Goal: Task Accomplishment & Management: Manage account settings

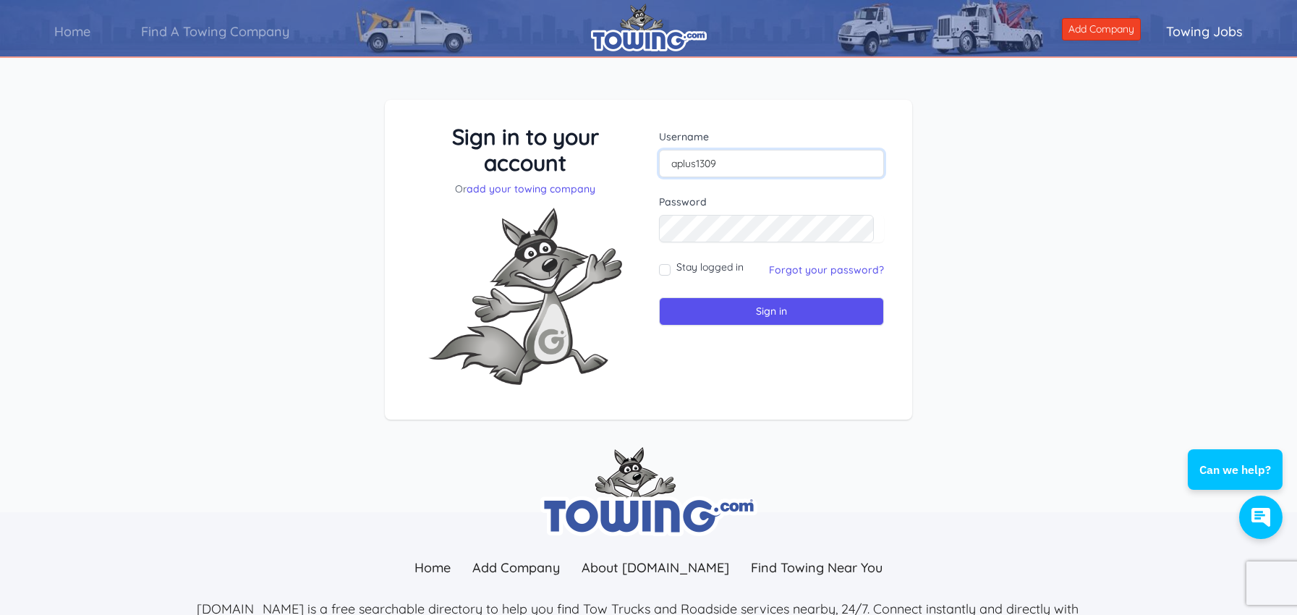
click at [766, 163] on input "aplus1309" at bounding box center [771, 163] width 225 height 27
click at [663, 273] on input "Stay logged in" at bounding box center [665, 270] width 12 height 12
checkbox input "true"
click at [772, 310] on input "Sign in" at bounding box center [771, 311] width 225 height 28
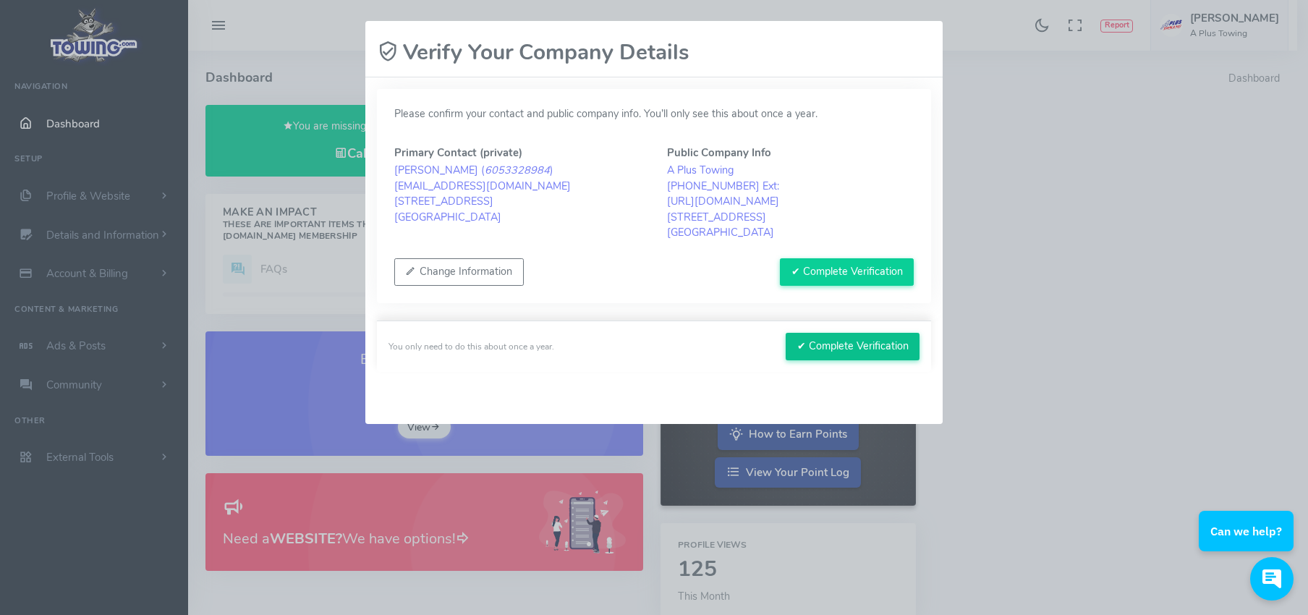
click at [869, 346] on button "✔ Complete Verification" at bounding box center [852, 346] width 134 height 27
click at [843, 271] on button "✔ Complete Verification" at bounding box center [847, 271] width 134 height 27
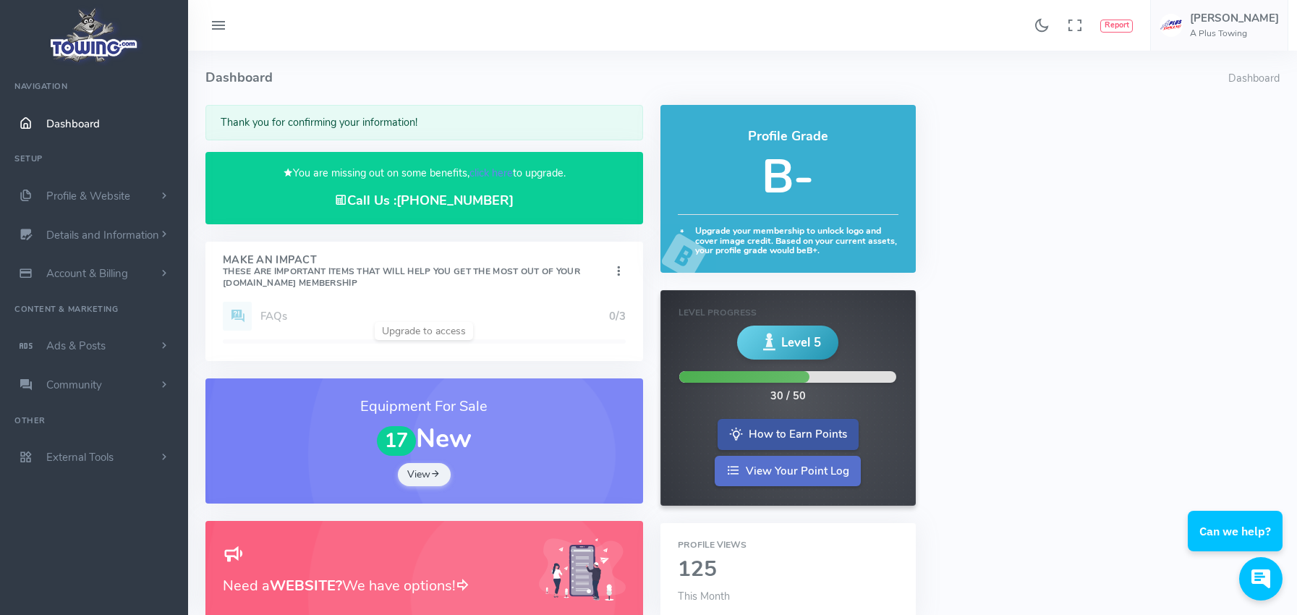
click at [819, 470] on link "View Your Point Log" at bounding box center [788, 471] width 146 height 31
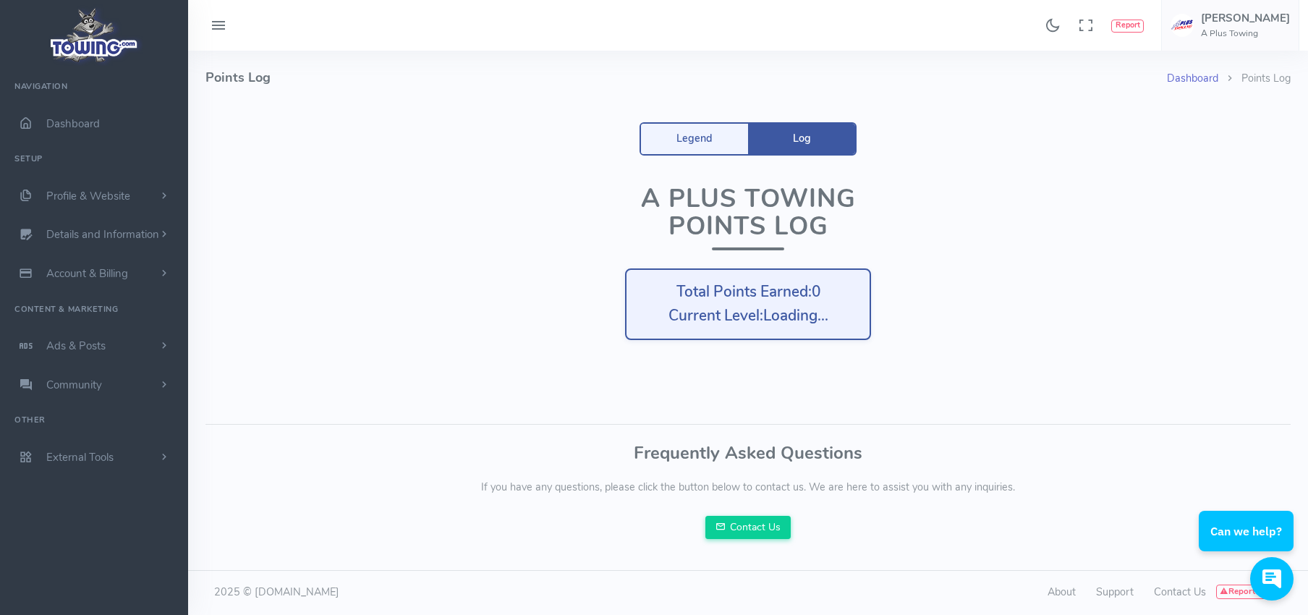
click at [1194, 78] on link "Dashboard" at bounding box center [1191, 78] width 51 height 14
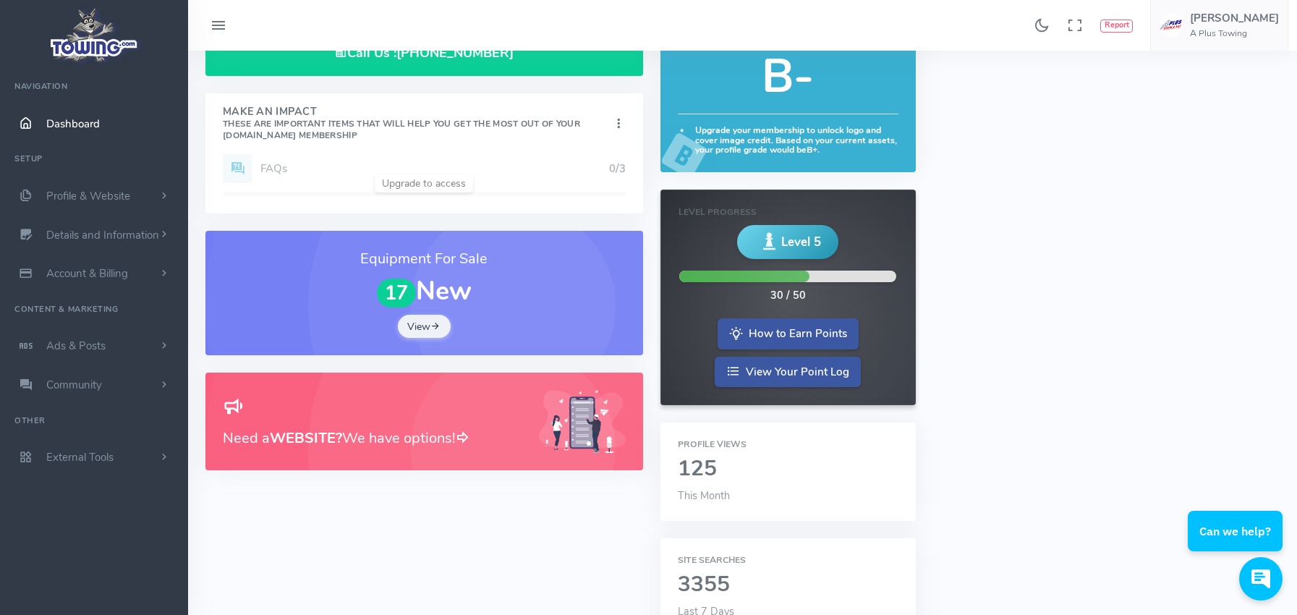
scroll to position [145, 0]
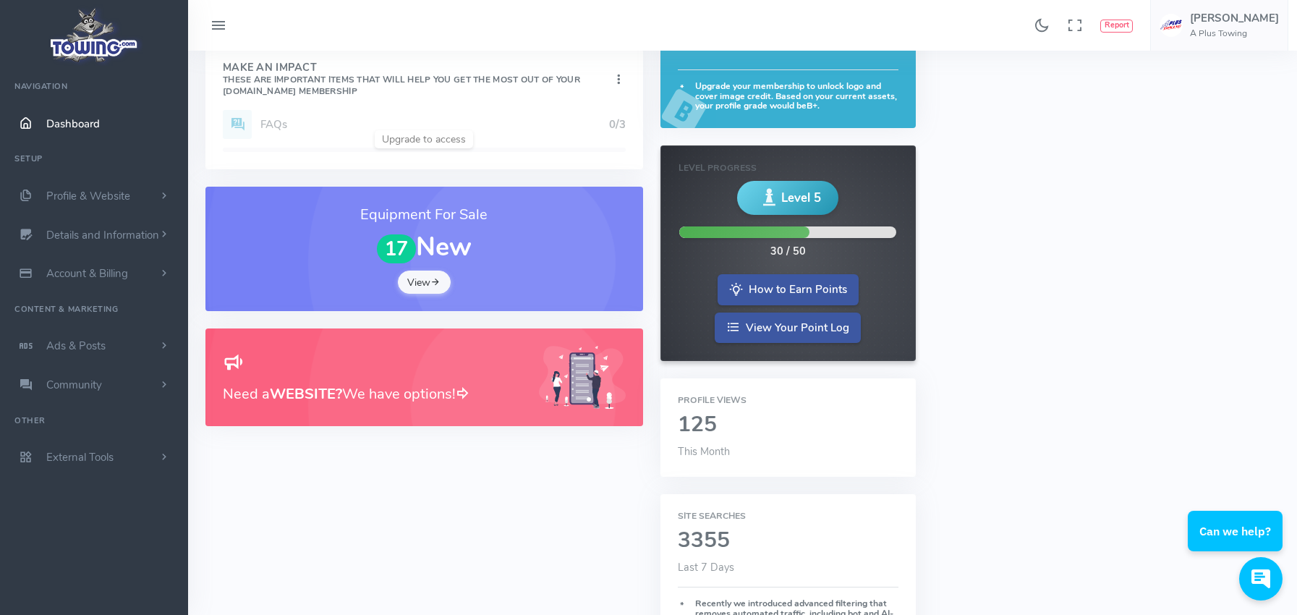
click at [424, 282] on link "View" at bounding box center [425, 281] width 54 height 23
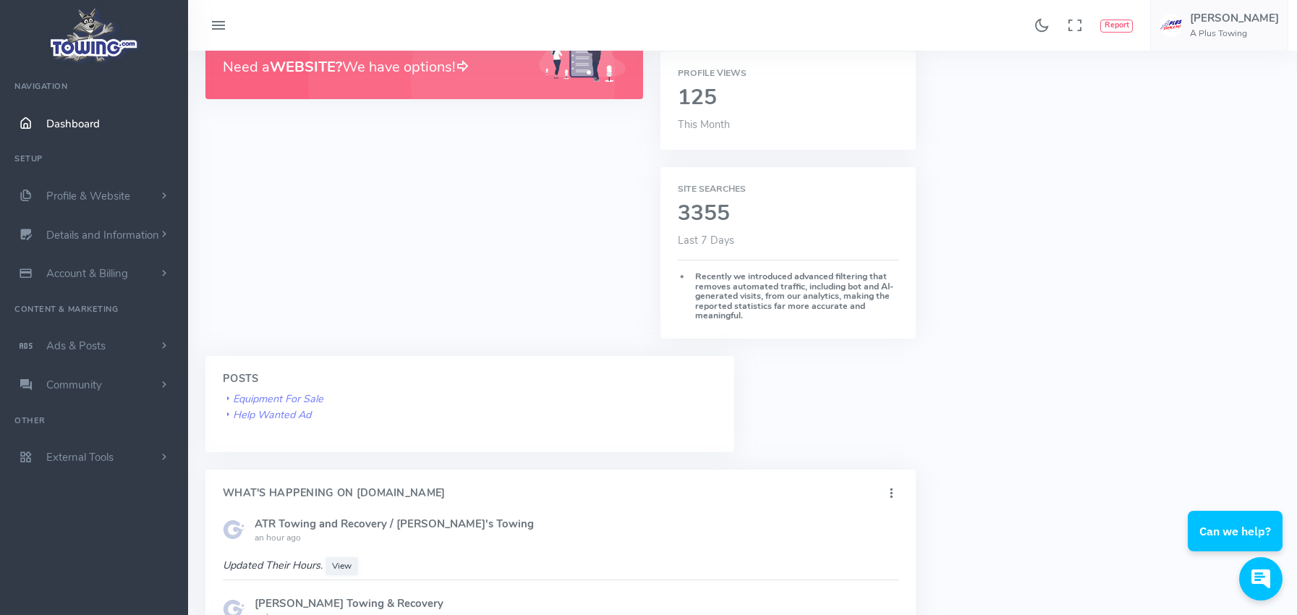
scroll to position [0, 0]
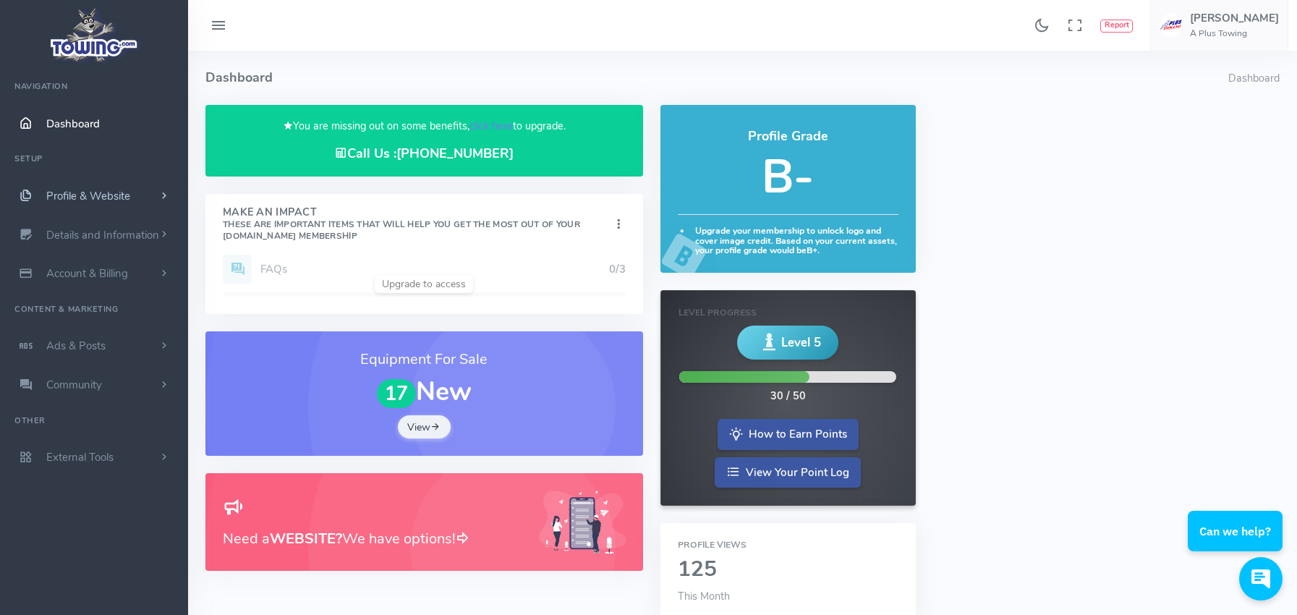
click at [93, 194] on span "Profile & Website" at bounding box center [88, 196] width 84 height 14
click at [115, 223] on link "Homepage Content" at bounding box center [112, 224] width 152 height 29
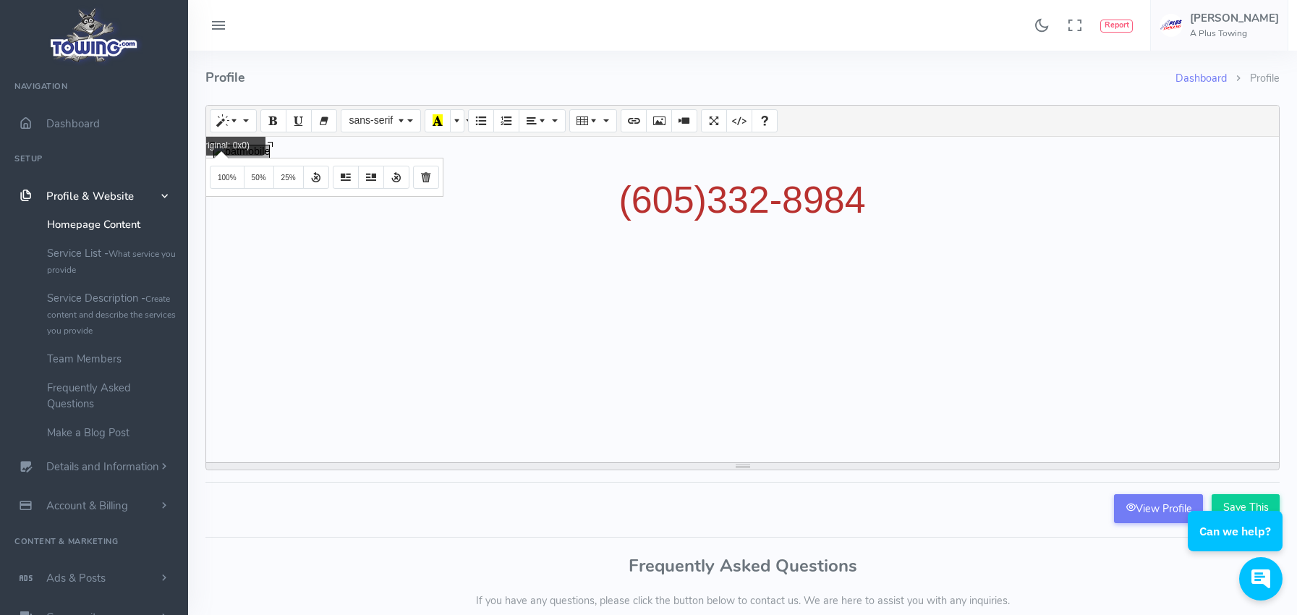
click at [219, 150] on div "Create your long description... 78.4375x21.6094 (Original: 0x0) [PHONE_NUMBER]" at bounding box center [742, 299] width 1072 height 325
click at [226, 178] on span "100%" at bounding box center [227, 178] width 19 height 8
click at [236, 153] on div "Create your long description... 78.4375x21.6094 (Original: 0x0) (605)33 2-8984" at bounding box center [742, 299] width 1072 height 325
drag, startPoint x: 528, startPoint y: 257, endPoint x: 524, endPoint y: 249, distance: 8.7
click at [526, 256] on div "(605)33 2-8984" at bounding box center [742, 299] width 1072 height 325
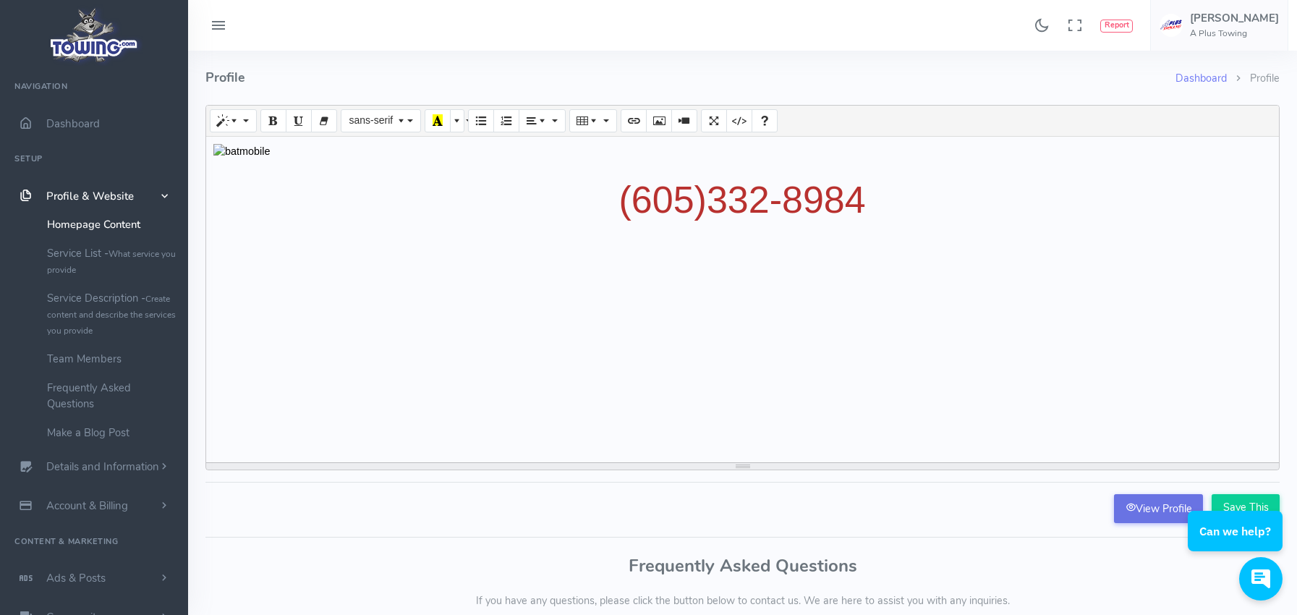
click at [1156, 511] on link "View Profile" at bounding box center [1158, 508] width 89 height 29
click at [321, 249] on div "[PHONE_NUMBER]" at bounding box center [742, 299] width 1072 height 325
click at [1268, 495] on icon "button" at bounding box center [1270, 496] width 9 height 9
click at [657, 122] on icon "Picture" at bounding box center [659, 120] width 10 height 12
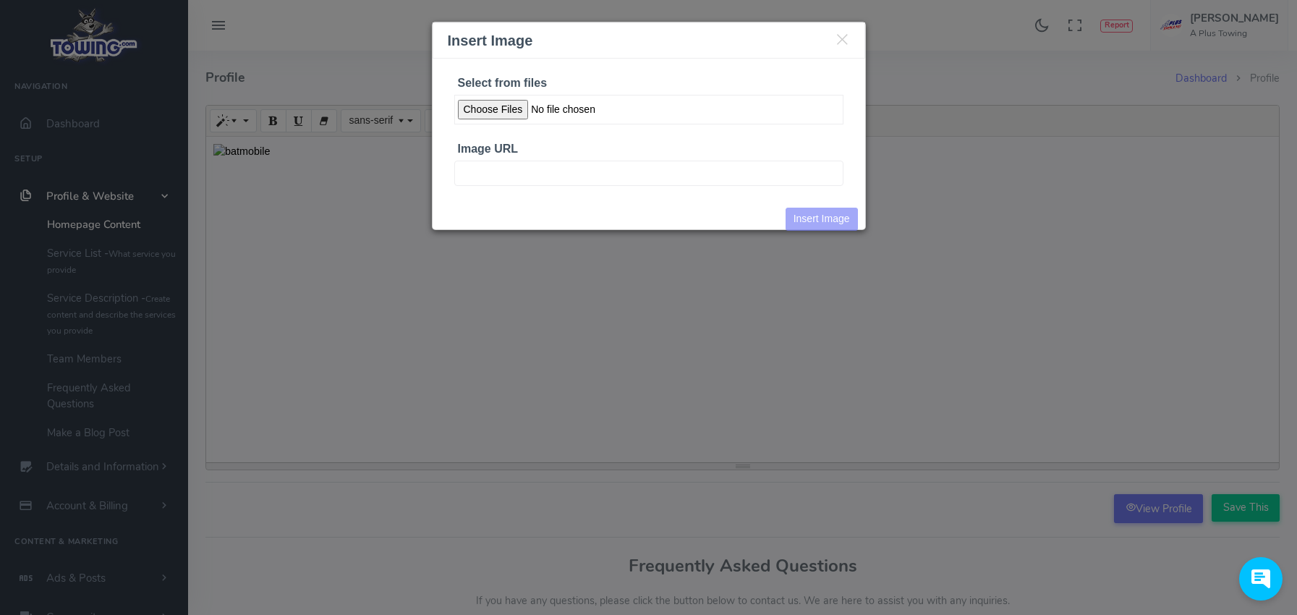
click at [507, 103] on input "Select from files" at bounding box center [648, 110] width 389 height 30
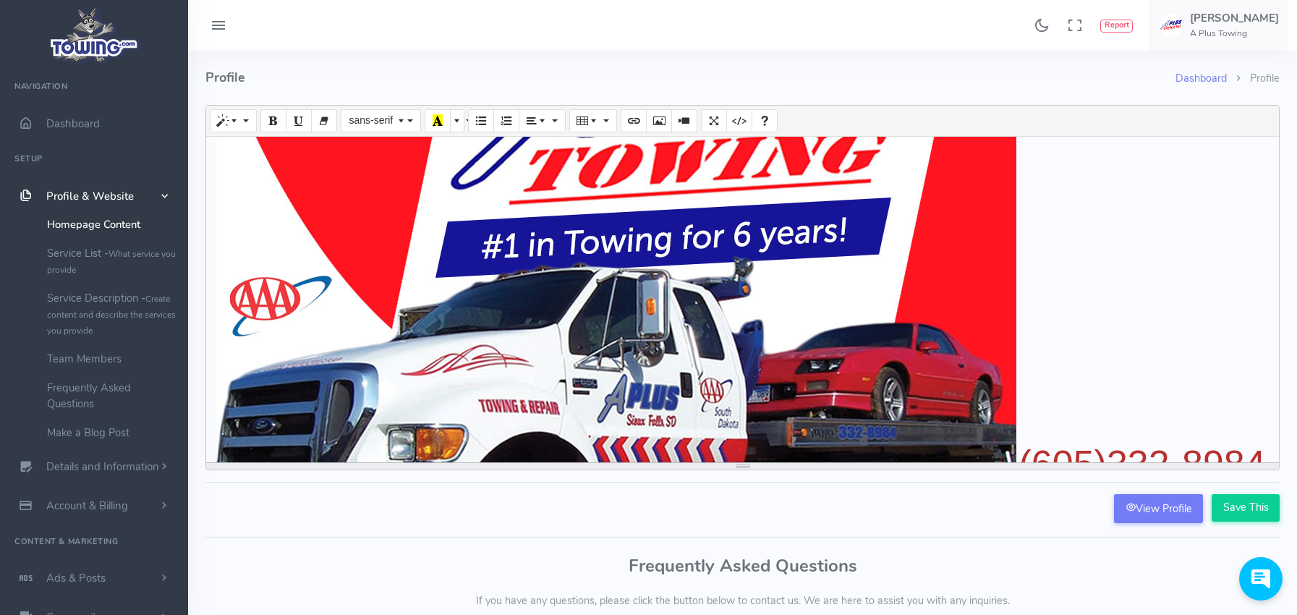
scroll to position [459, 0]
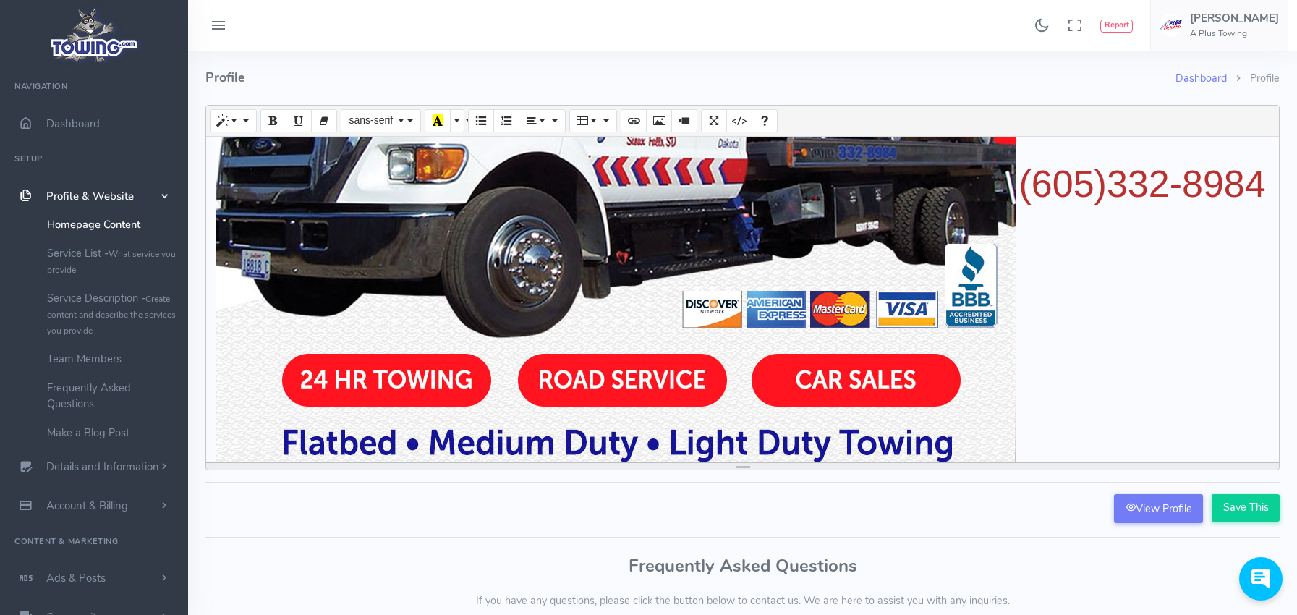
click at [1055, 187] on p "[PHONE_NUMBER]" at bounding box center [742, 194] width 1058 height 964
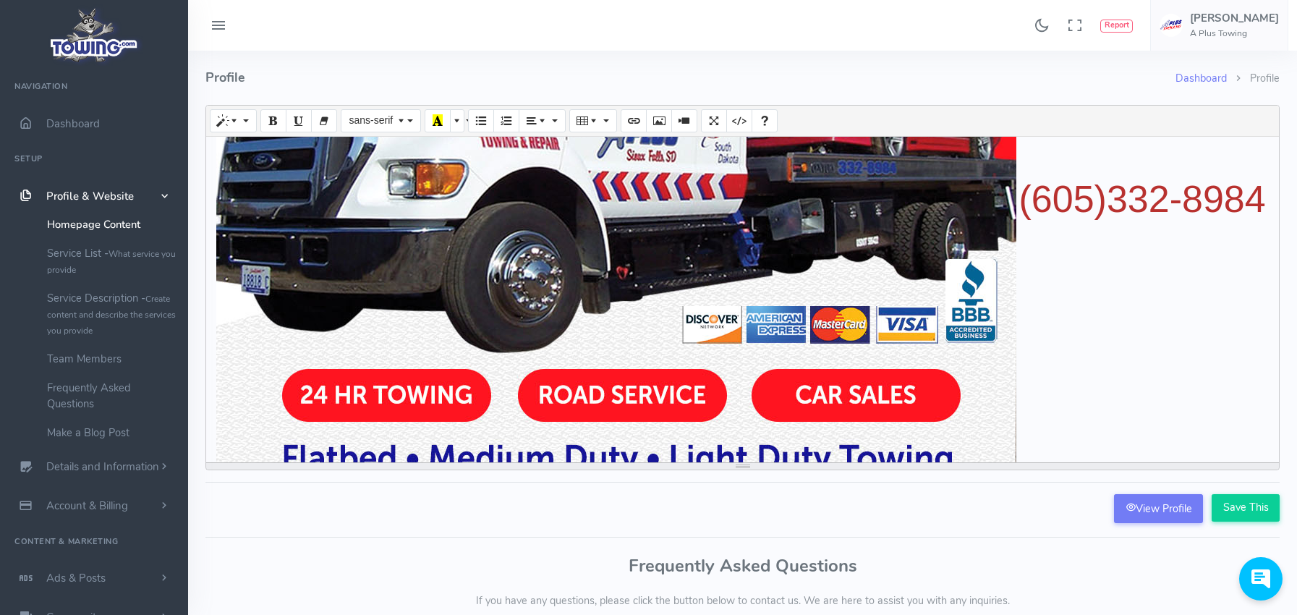
scroll to position [242, 0]
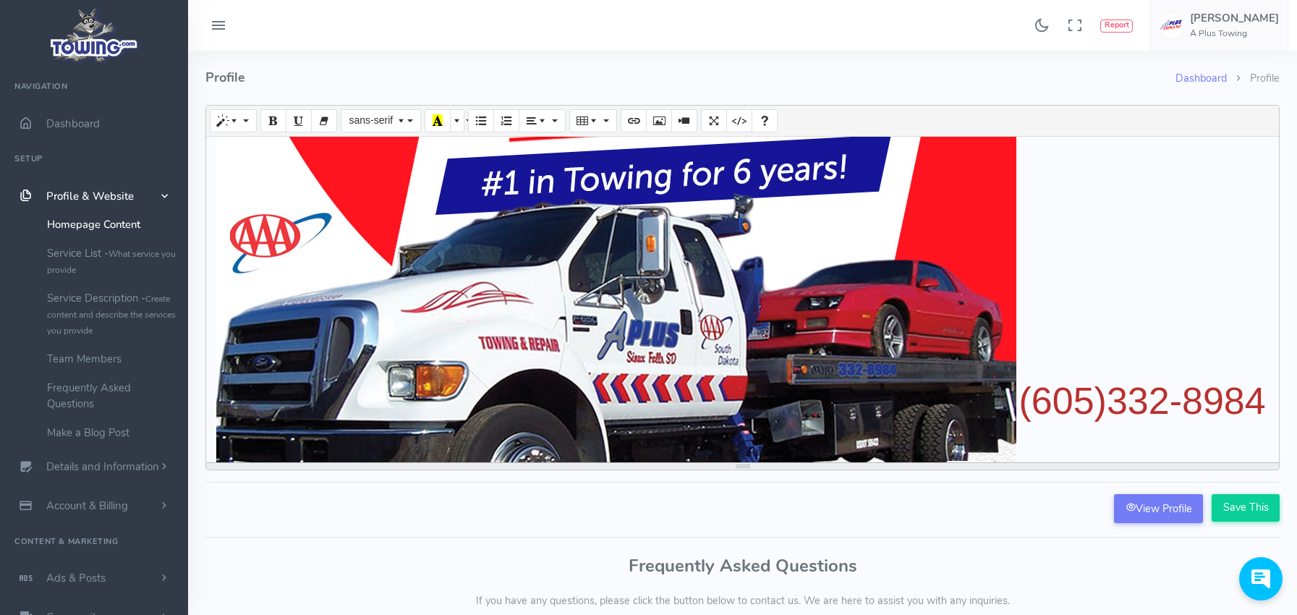
click at [1228, 403] on p "[PHONE_NUMBER]" at bounding box center [742, 411] width 1058 height 964
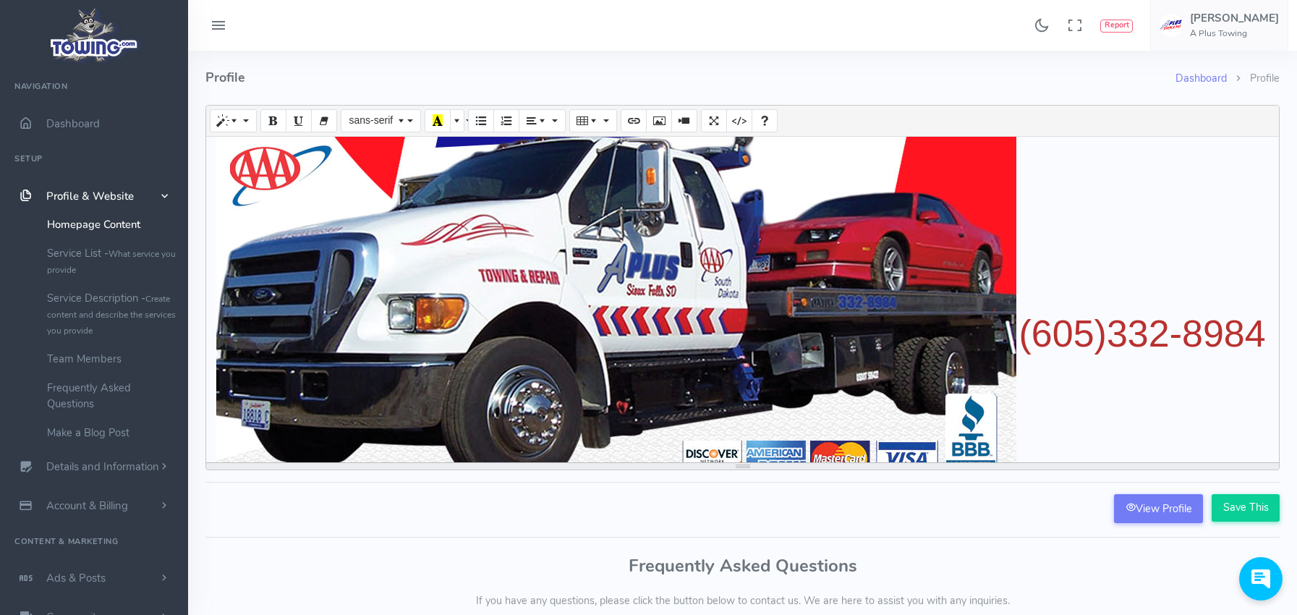
scroll to position [217, 0]
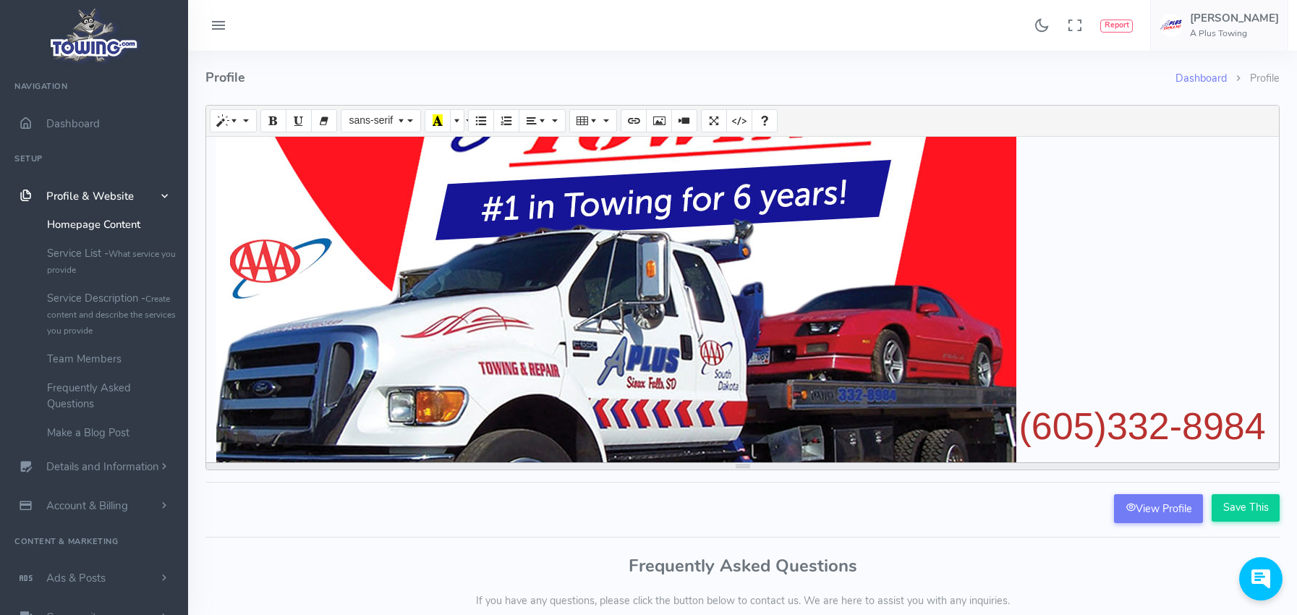
click at [1047, 425] on div "Normal Quote Code Header 1 Header 2 Header 3 Header 4 Header 5 Header 6 sans-se…" at bounding box center [742, 287] width 1074 height 365
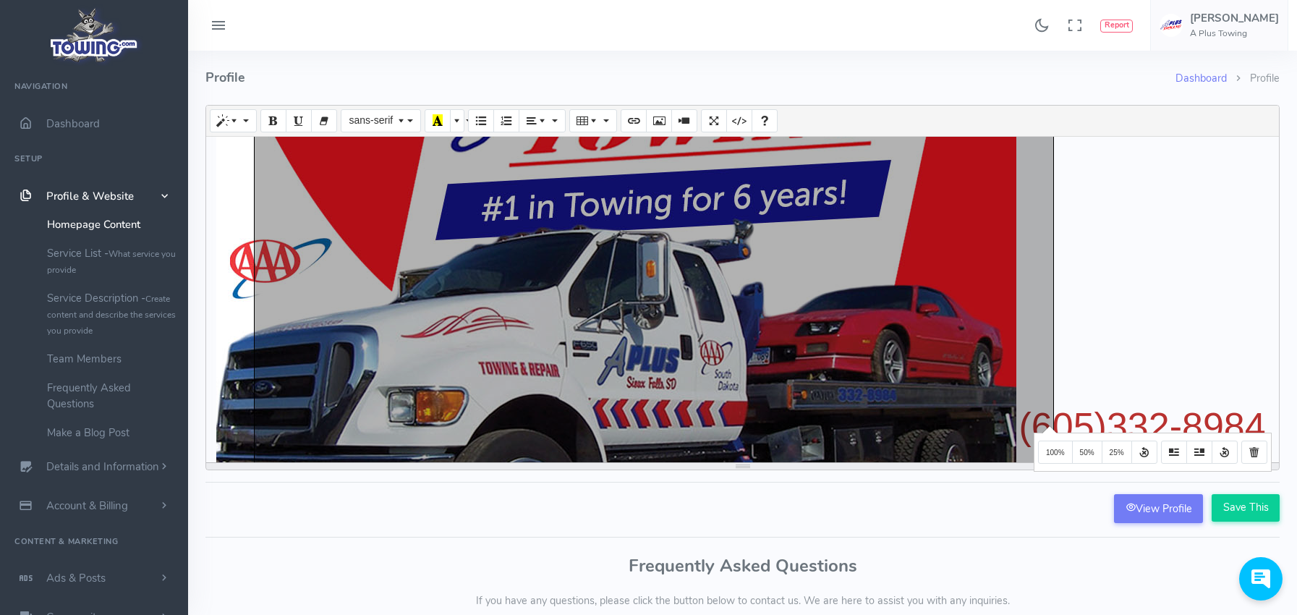
click at [1078, 346] on p "(605)33 2-8984" at bounding box center [742, 436] width 1058 height 964
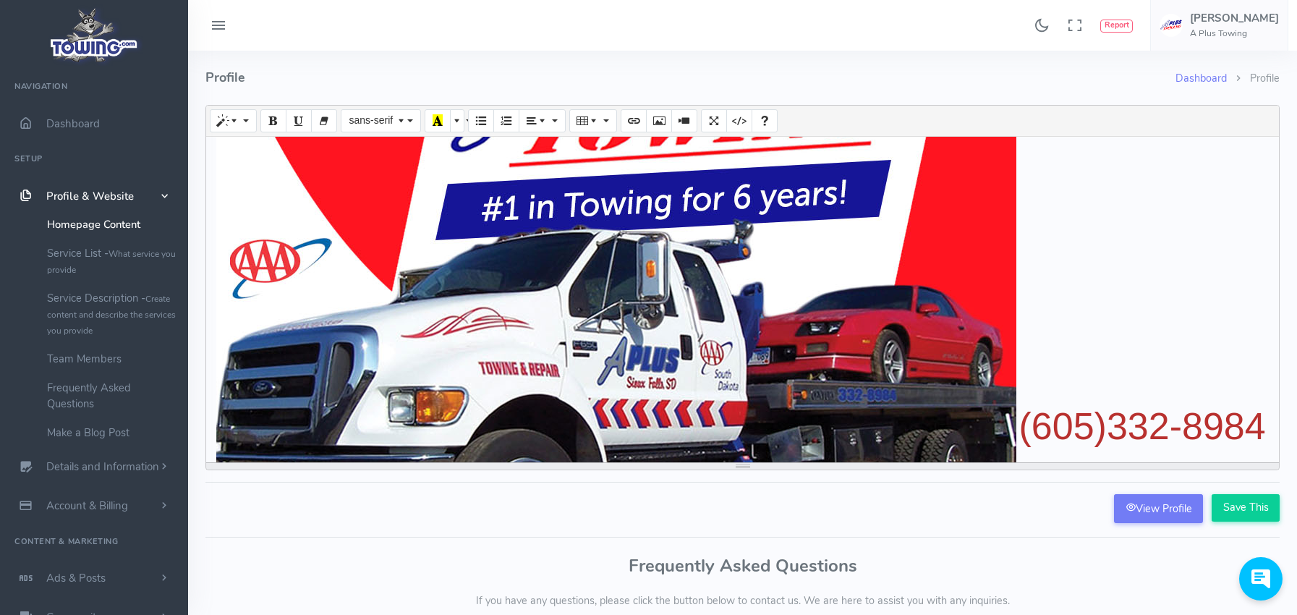
click at [1057, 435] on span "(605)33 2-8984" at bounding box center [1142, 426] width 247 height 42
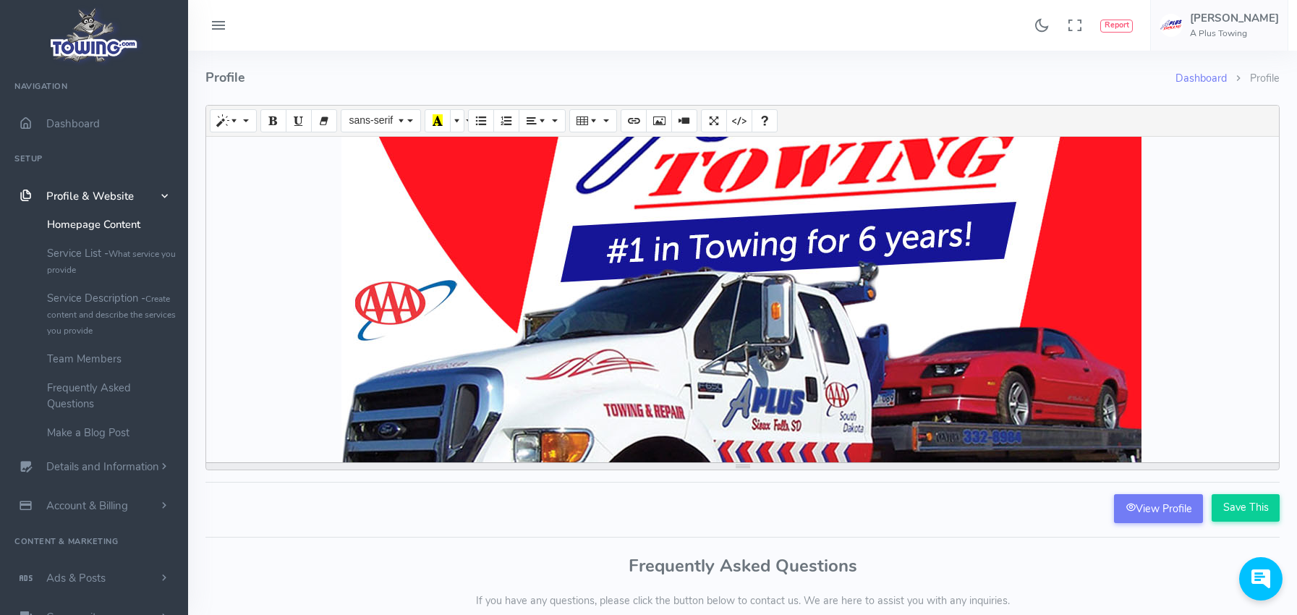
scroll to position [0, 0]
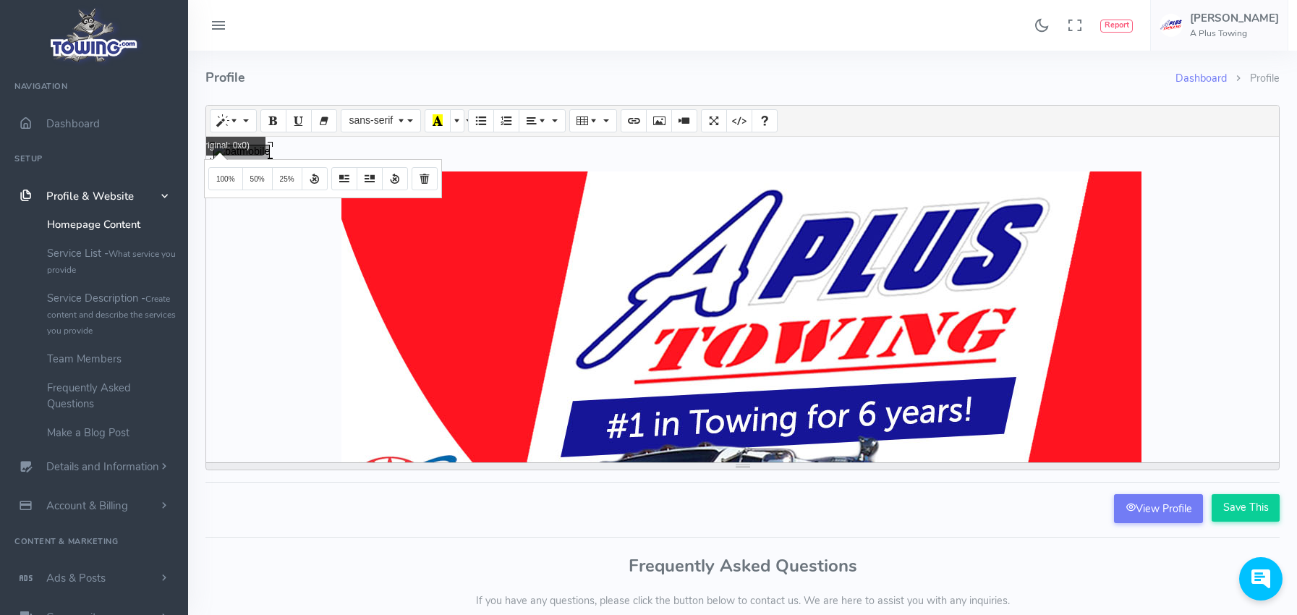
drag, startPoint x: 218, startPoint y: 151, endPoint x: 312, endPoint y: 143, distance: 94.3
click at [312, 143] on div "(605)33 2-8984" at bounding box center [742, 299] width 1072 height 325
drag, startPoint x: 289, startPoint y: 148, endPoint x: 180, endPoint y: 148, distance: 108.5
click at [187, 150] on div "Found 17 results Analytics Report" at bounding box center [648, 403] width 1297 height 807
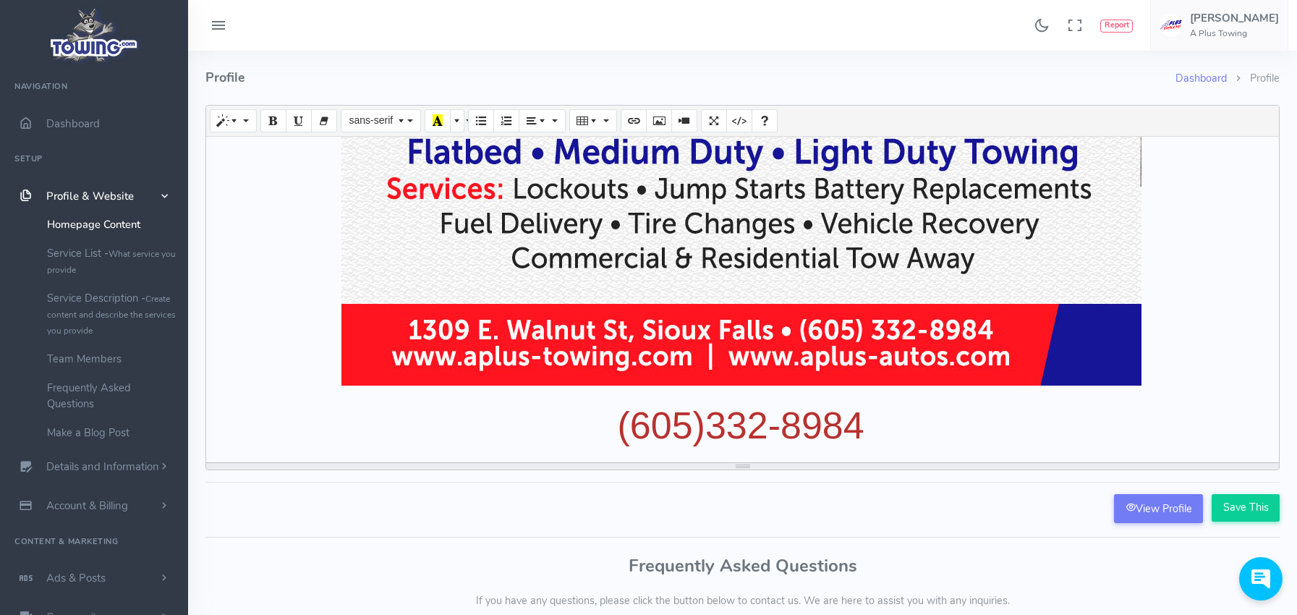
scroll to position [733, 0]
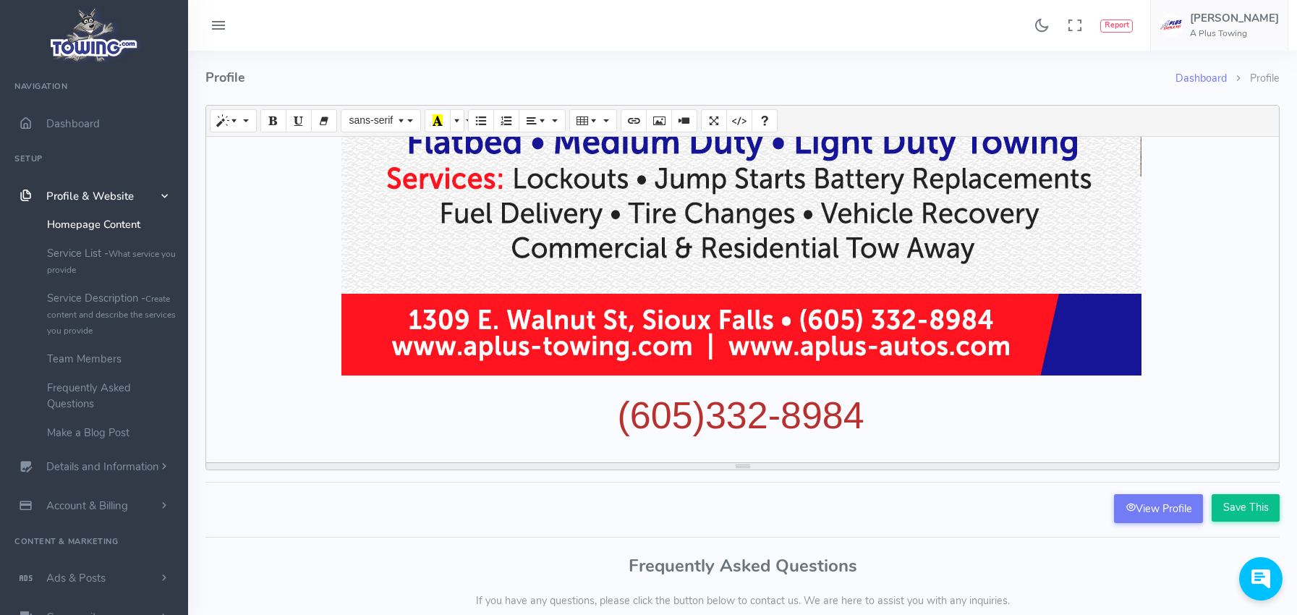
click at [1240, 508] on input "Save This" at bounding box center [1245, 507] width 68 height 27
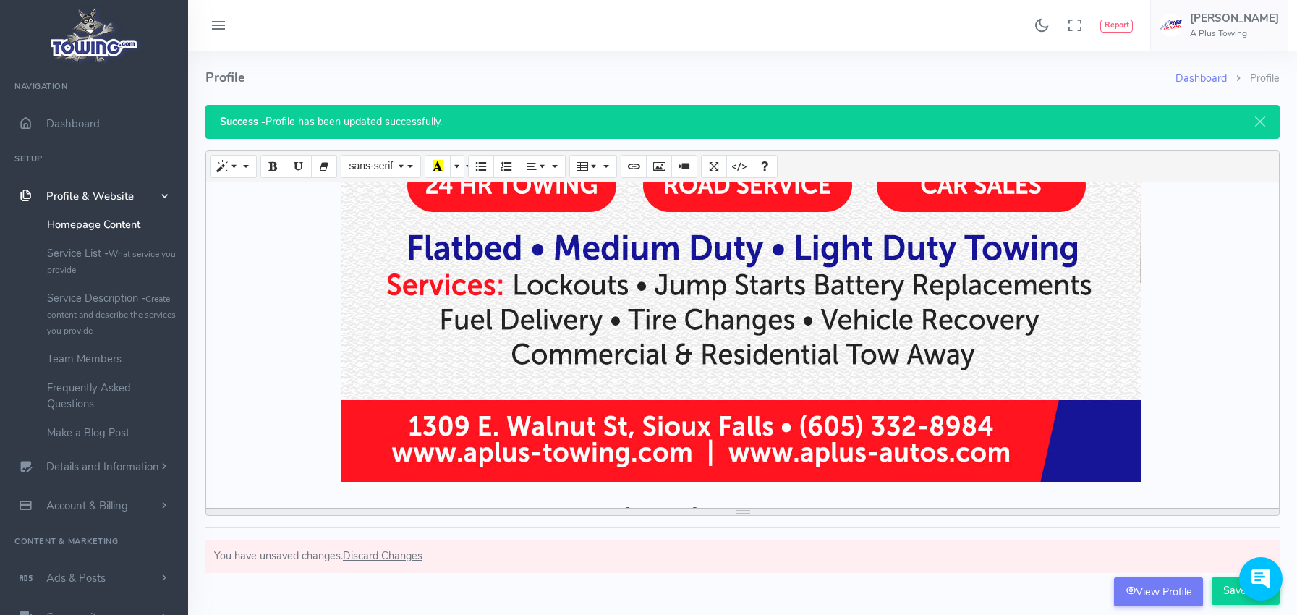
scroll to position [733, 0]
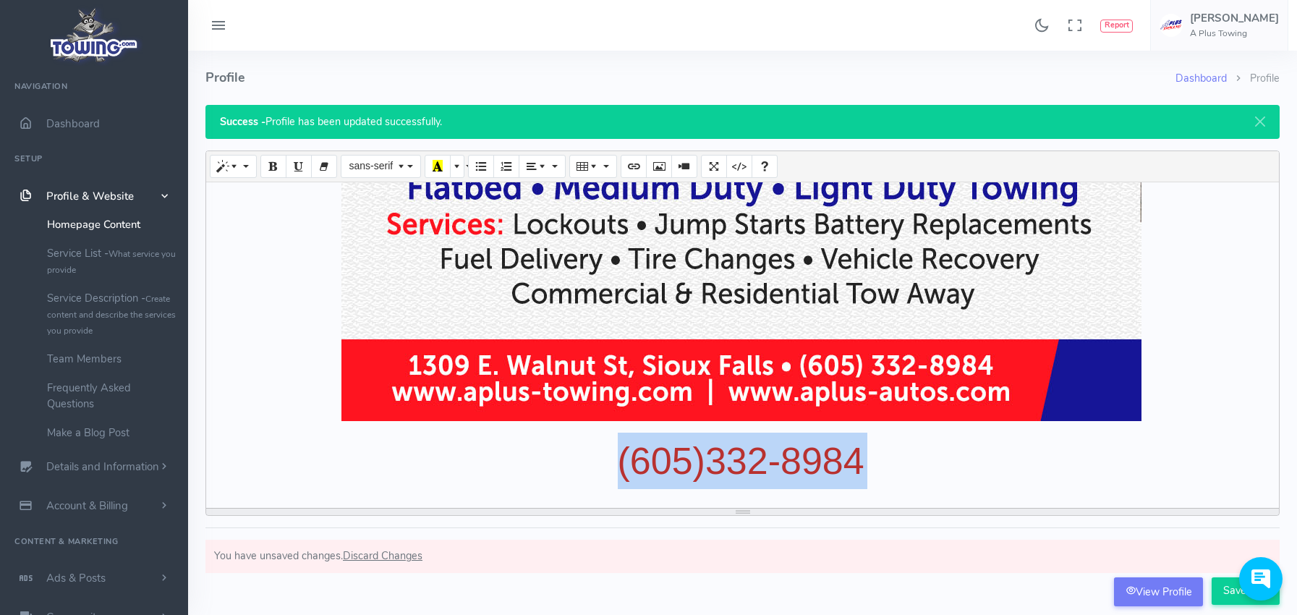
drag, startPoint x: 860, startPoint y: 451, endPoint x: 586, endPoint y: 448, distance: 274.1
click at [579, 448] on p "[PHONE_NUMBER]" at bounding box center [742, 460] width 1058 height 56
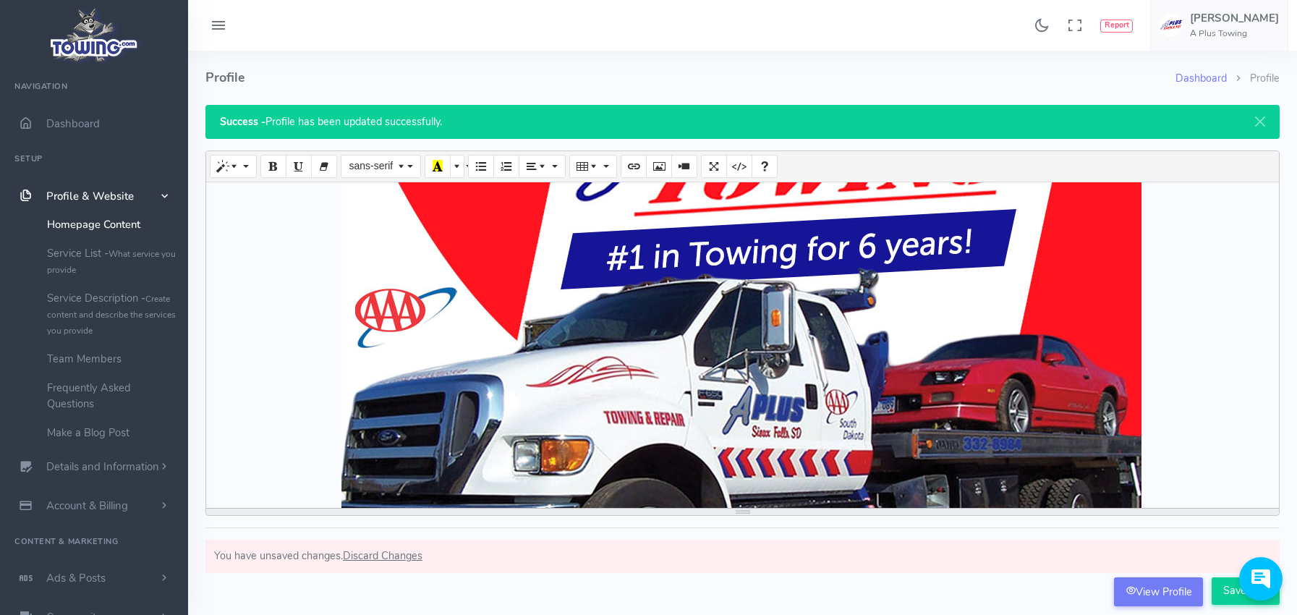
scroll to position [0, 0]
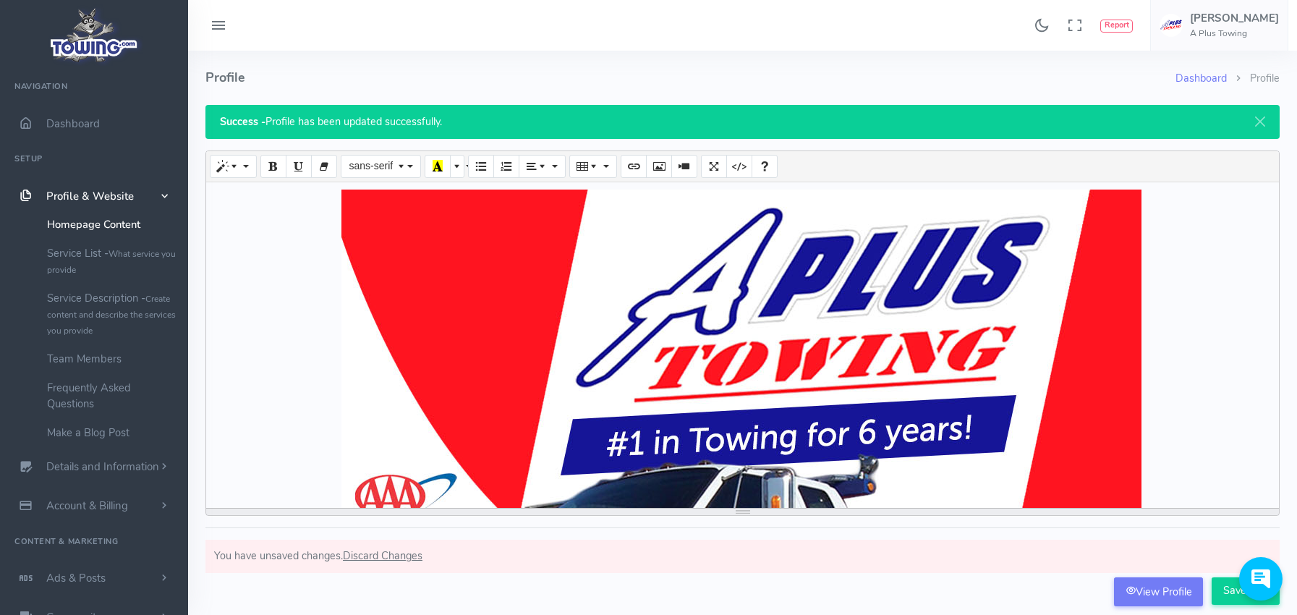
click at [215, 188] on div at bounding box center [742, 344] width 1072 height 325
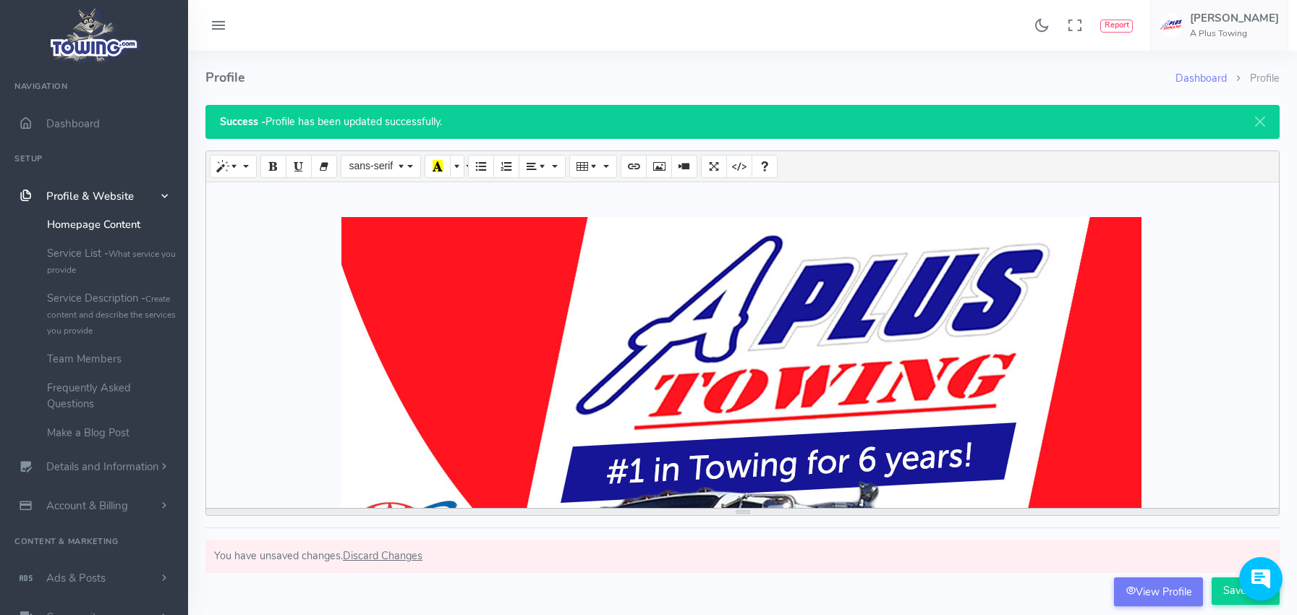
drag, startPoint x: 686, startPoint y: 182, endPoint x: 691, endPoint y: 200, distance: 18.6
click at [686, 182] on div at bounding box center [742, 344] width 1072 height 325
click at [691, 200] on p at bounding box center [742, 197] width 1058 height 16
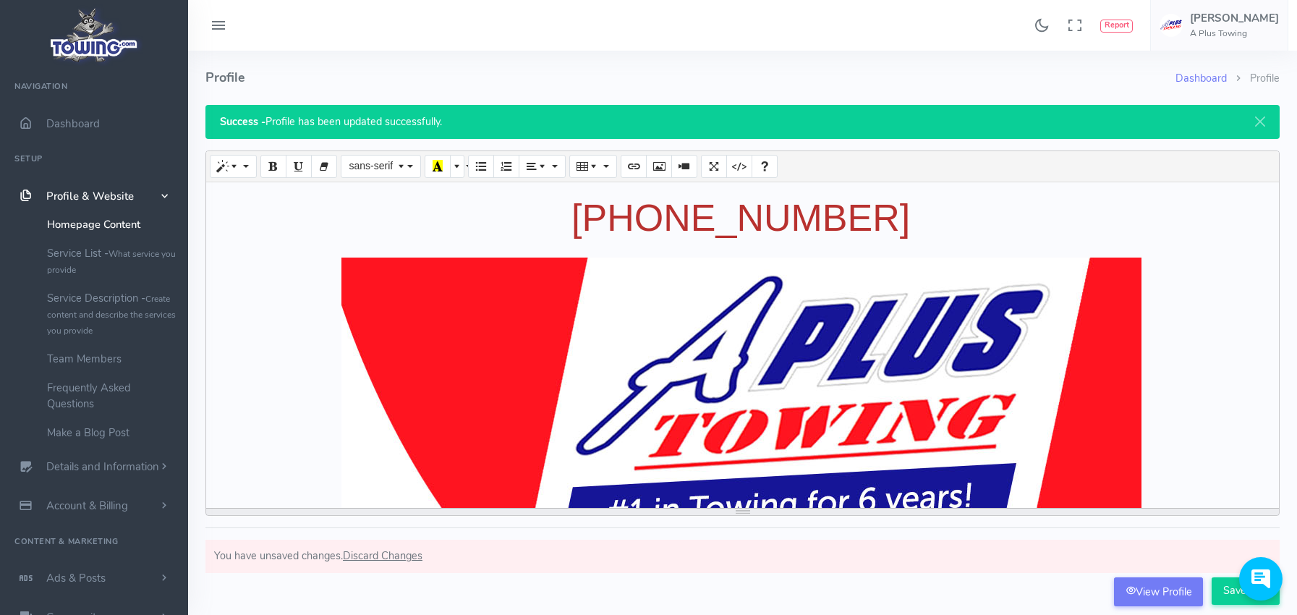
click at [1233, 594] on div at bounding box center [1257, 578] width 51 height 43
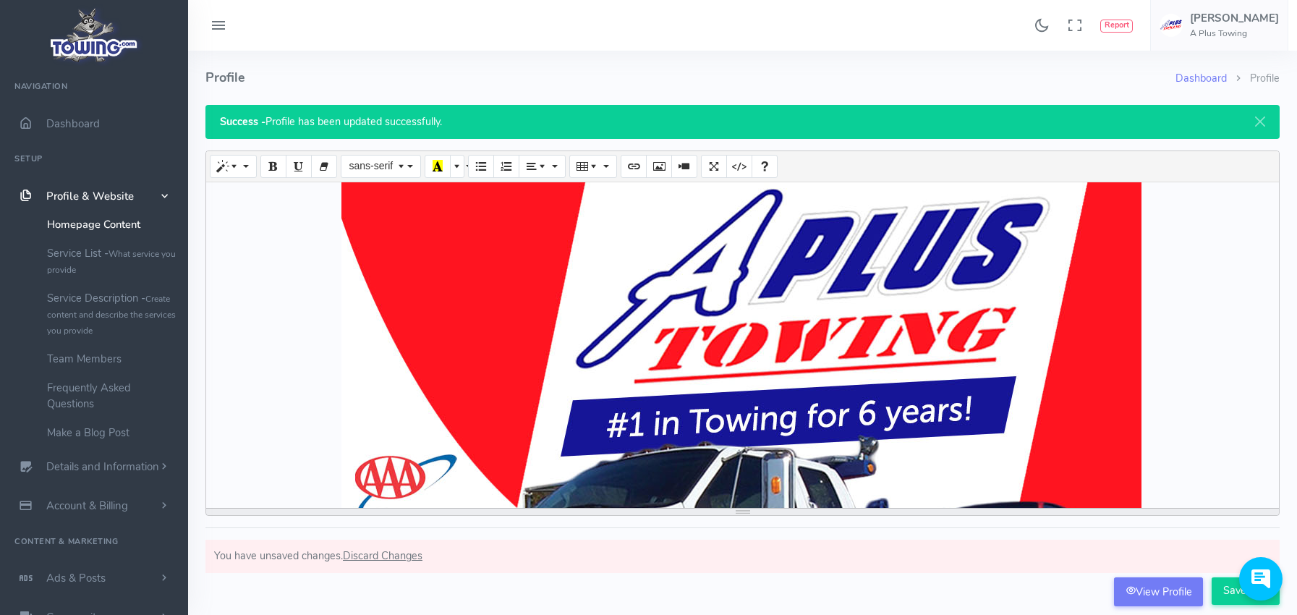
scroll to position [362, 0]
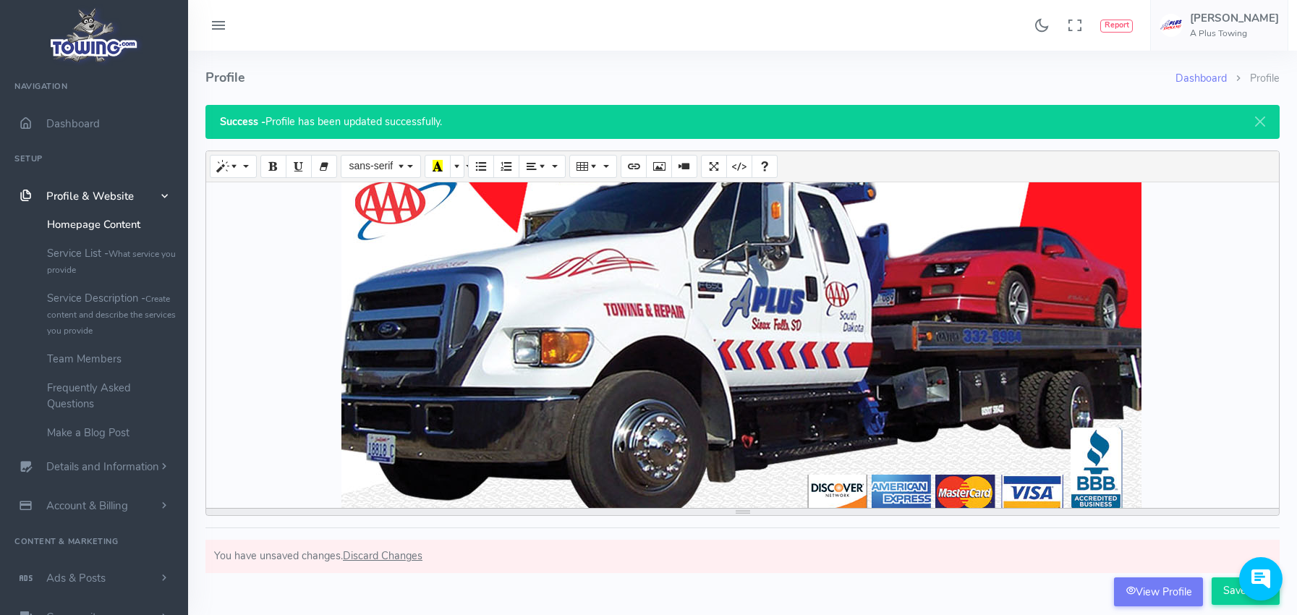
click at [1122, 385] on div "Create your long description... (605)332-8984" at bounding box center [742, 344] width 1072 height 325
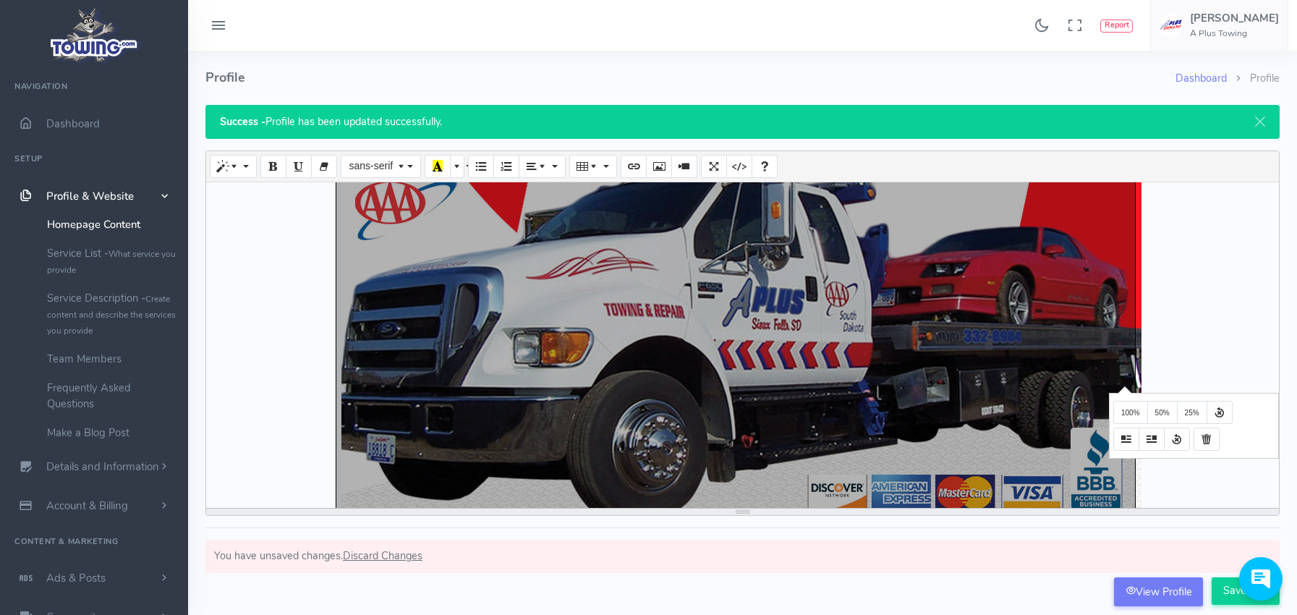
click at [1172, 342] on p at bounding box center [742, 378] width 1058 height 964
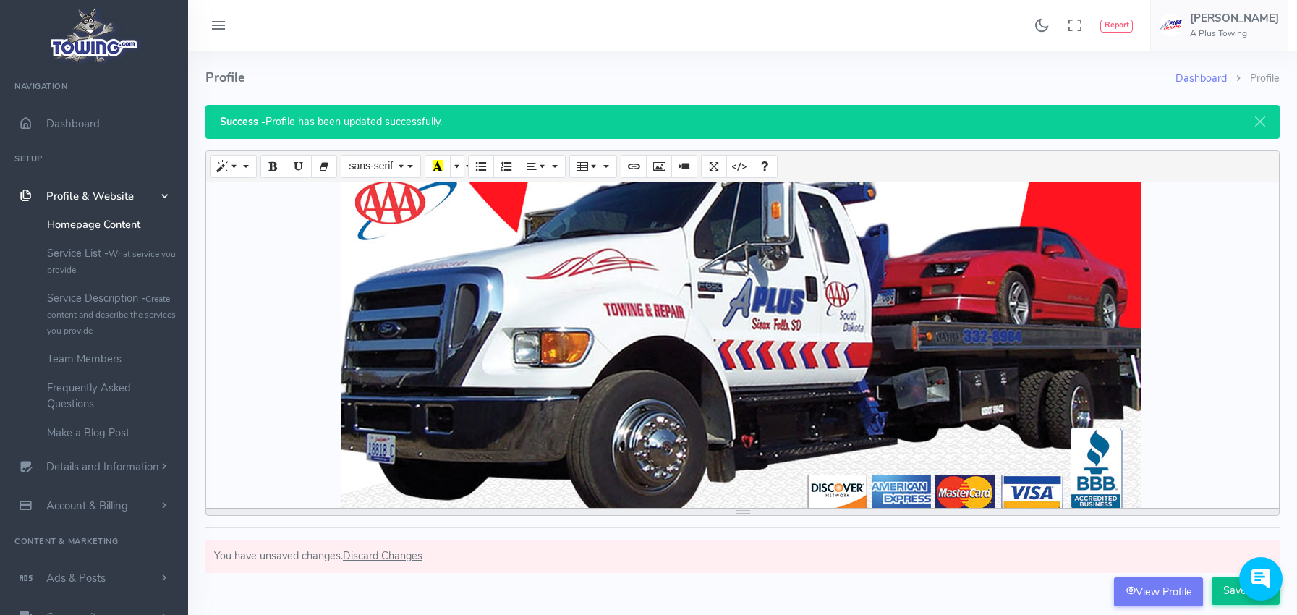
click at [1229, 592] on input "Save This" at bounding box center [1245, 590] width 68 height 27
click at [1227, 589] on input "Save This" at bounding box center [1245, 590] width 68 height 27
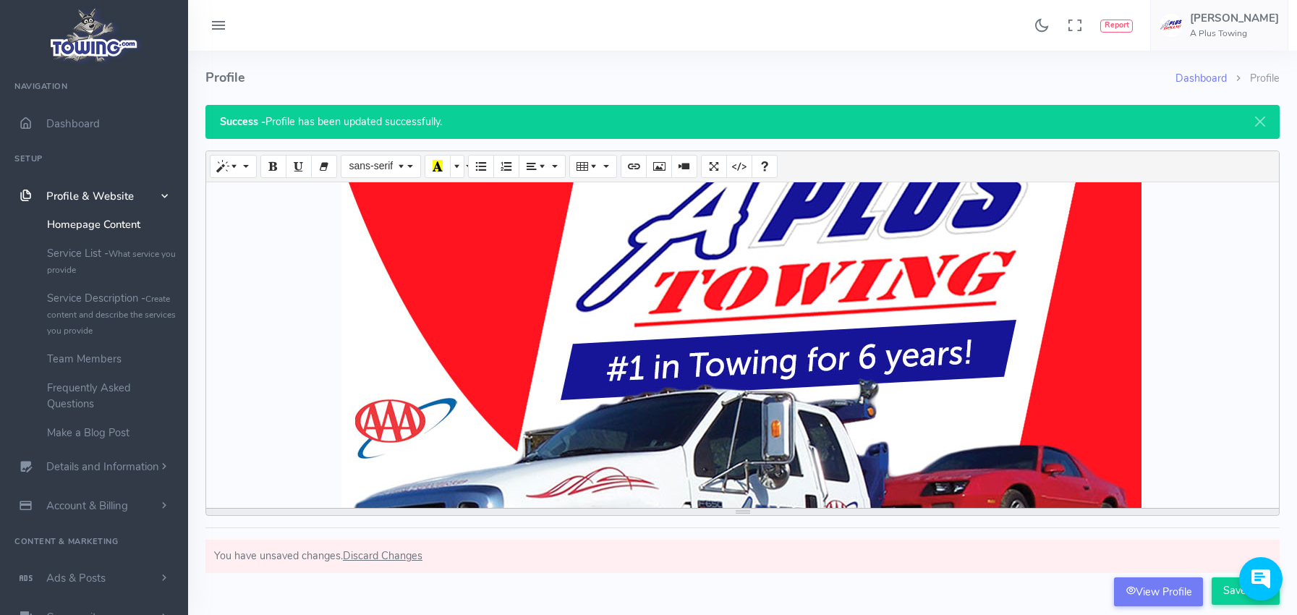
scroll to position [0, 0]
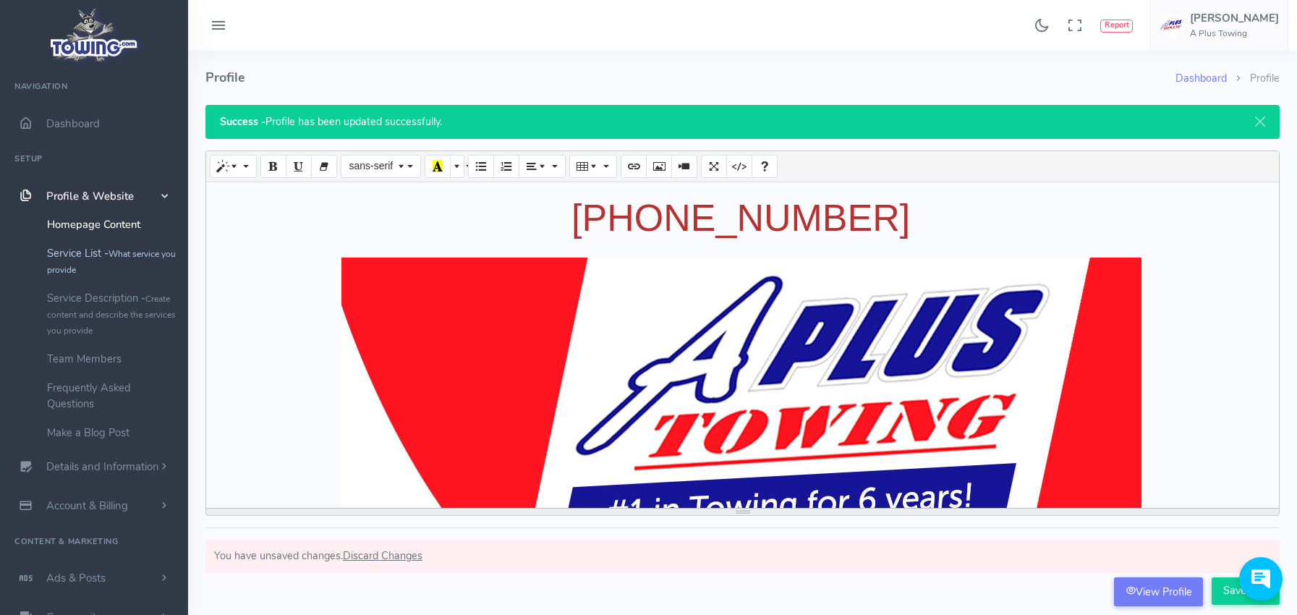
click at [69, 251] on link "Service List - What service you provide" at bounding box center [112, 261] width 152 height 45
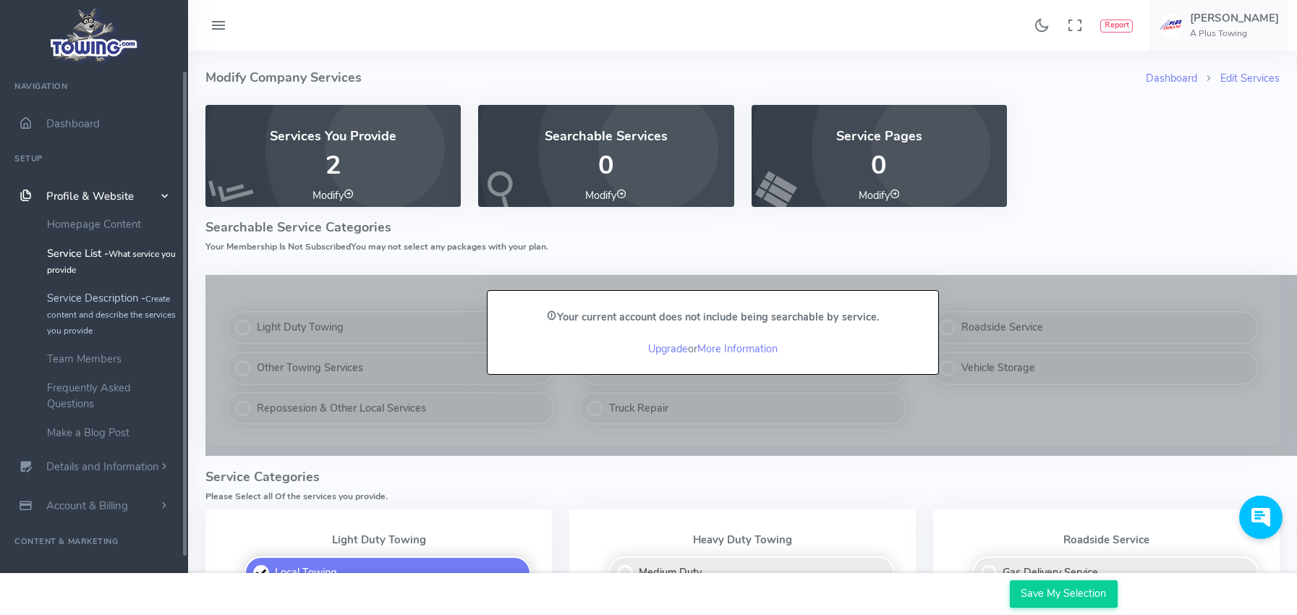
click at [74, 299] on link "Service Description - Create content and describe the services you provide" at bounding box center [112, 313] width 152 height 61
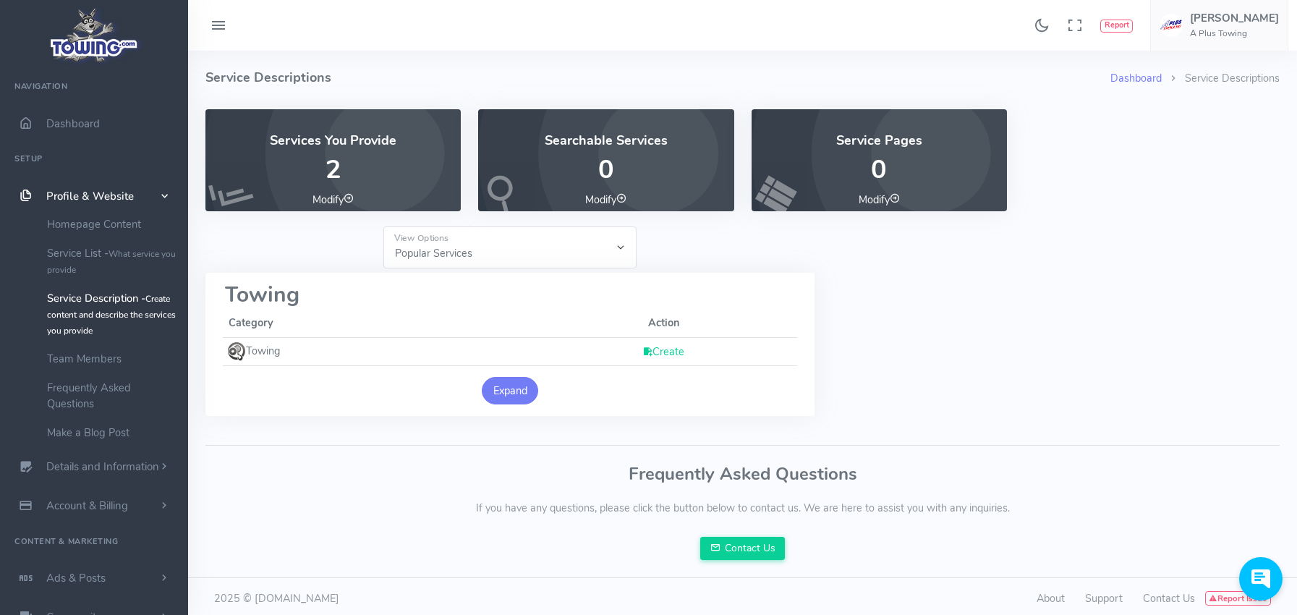
click at [513, 391] on button "Expand" at bounding box center [510, 390] width 56 height 27
